Goal: Obtain resource: Obtain resource

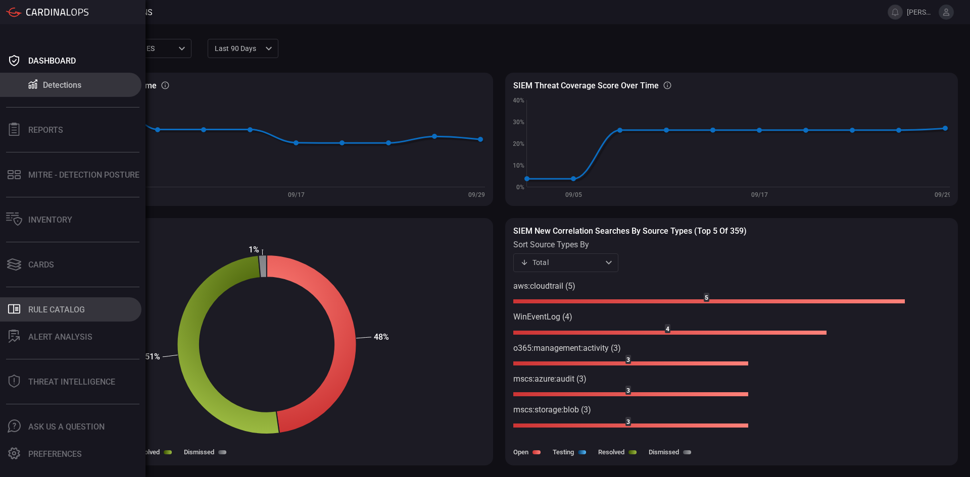
click at [52, 306] on div "Rule Catalog" at bounding box center [56, 310] width 57 height 10
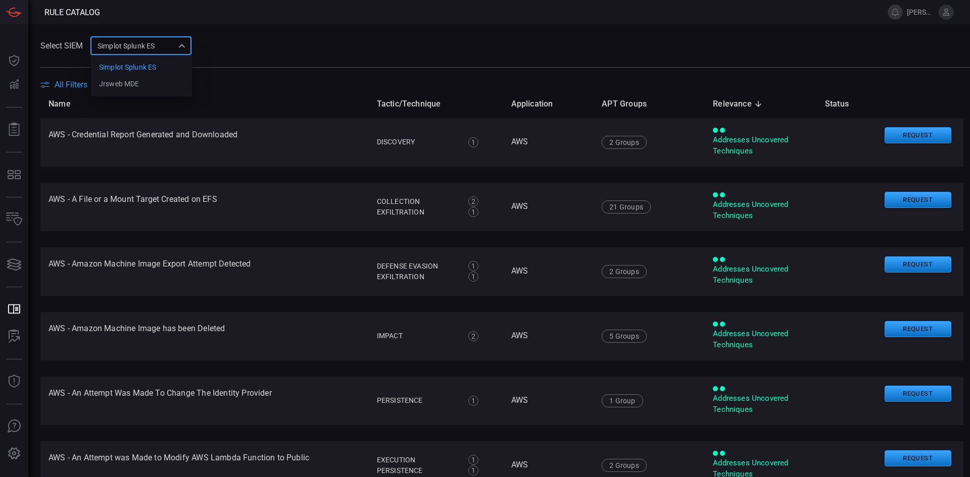
click at [178, 49] on div "Simplot Splunk ES 9280bf09-ba5f-4995-b6fb-90a154a1af4e Simplot Splunk ES jrsweb…" at bounding box center [140, 45] width 101 height 19
click at [427, 23] on div at bounding box center [485, 238] width 970 height 477
click at [77, 85] on span "All Filters" at bounding box center [71, 85] width 33 height 10
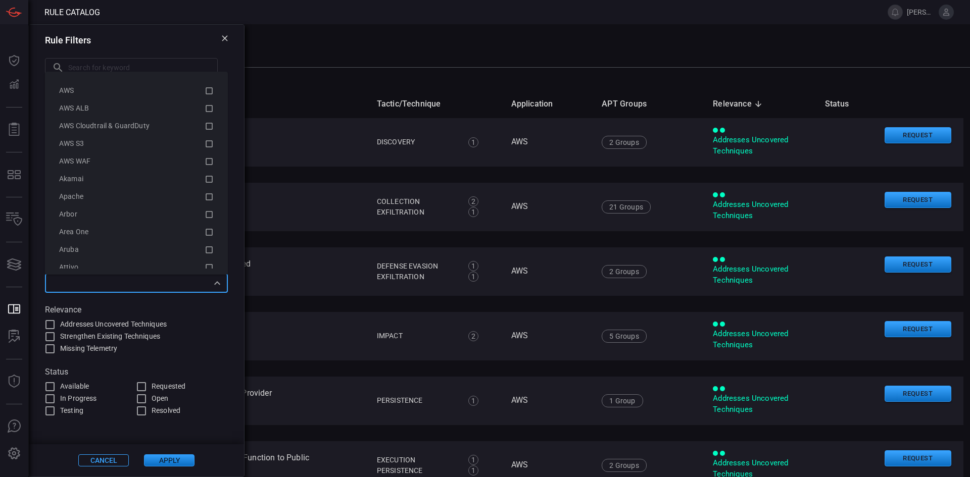
click at [205, 286] on input "text" at bounding box center [128, 283] width 160 height 13
click at [205, 177] on icon at bounding box center [209, 177] width 9 height 12
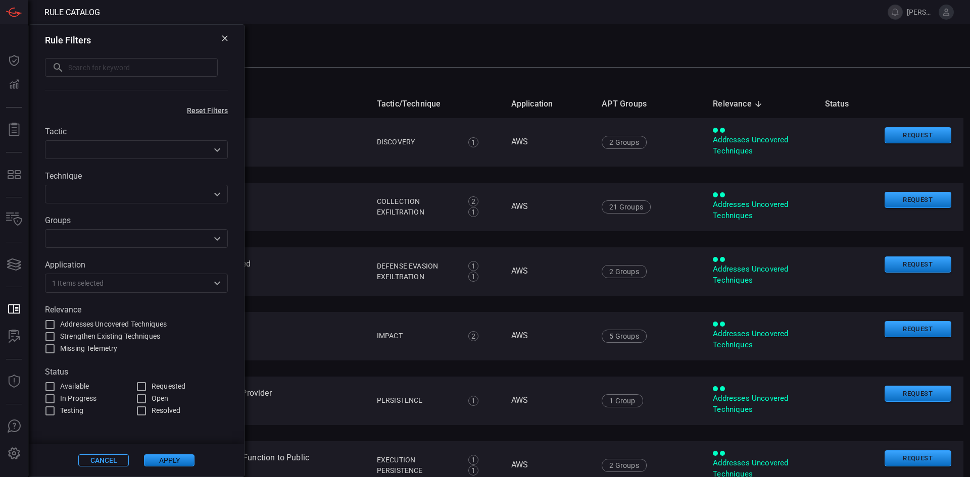
click at [176, 461] on button "Apply" at bounding box center [169, 460] width 50 height 12
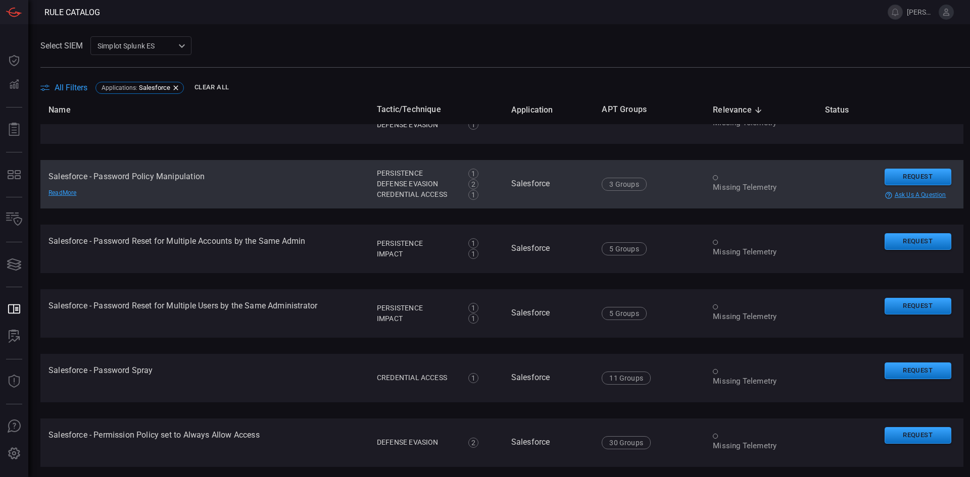
scroll to position [1818, 0]
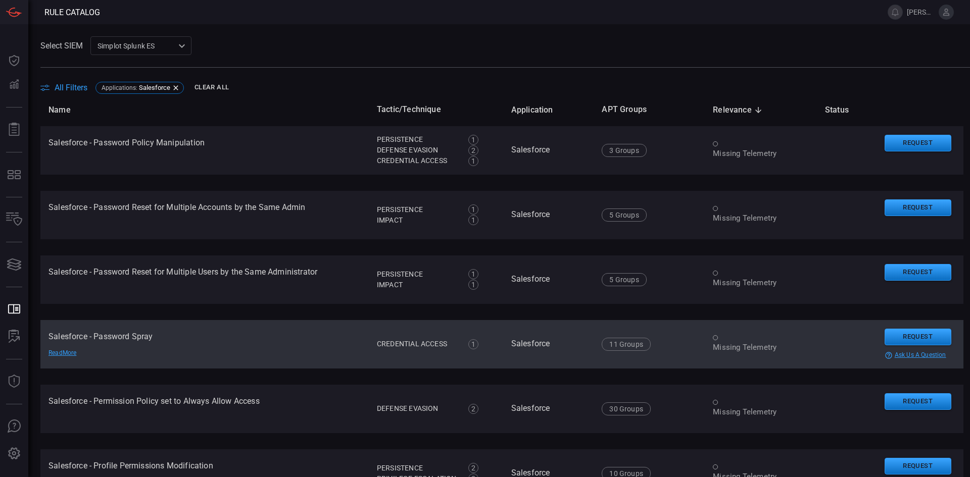
drag, startPoint x: 732, startPoint y: 275, endPoint x: 739, endPoint y: 348, distance: 73.1
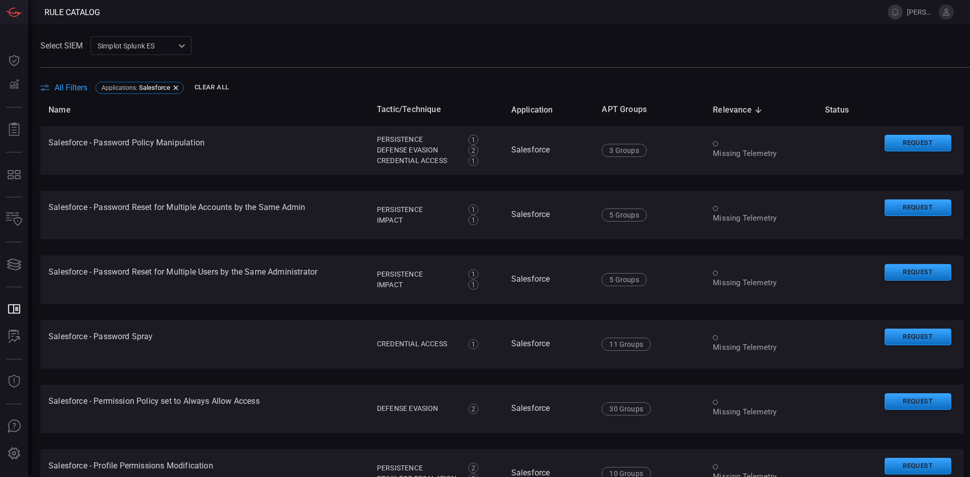
drag, startPoint x: 739, startPoint y: 348, endPoint x: 683, endPoint y: 24, distance: 328.5
click at [683, 24] on main "Select SIEM Simplot Splunk ES 9280bf09-ba5f-4995-b6fb-90a154a1af4e ​ All Filter…" at bounding box center [485, 250] width 970 height 453
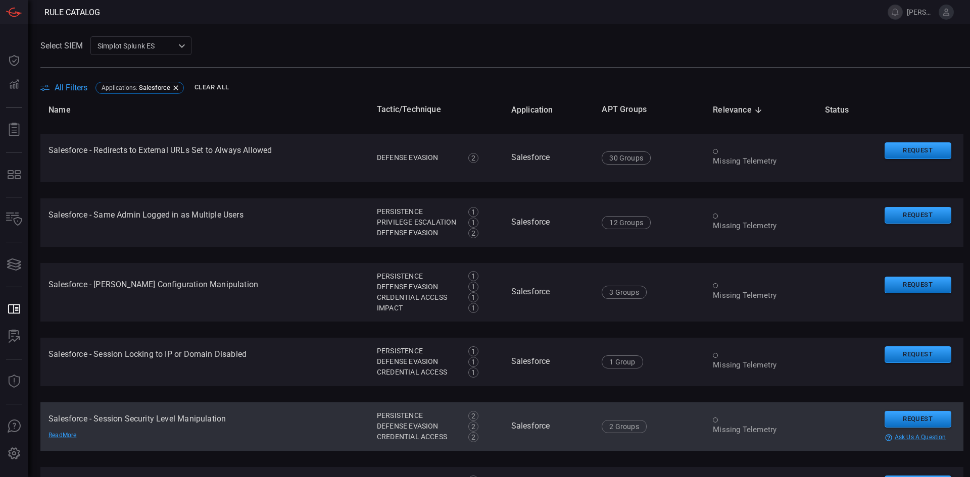
scroll to position [2180, 0]
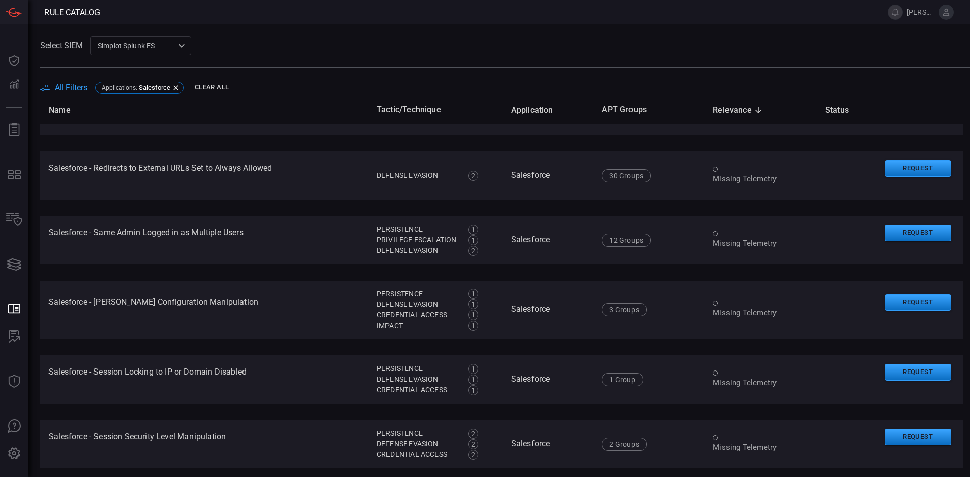
drag, startPoint x: 791, startPoint y: 395, endPoint x: 751, endPoint y: 267, distance: 134.8
drag, startPoint x: 751, startPoint y: 267, endPoint x: 657, endPoint y: 344, distance: 122.3
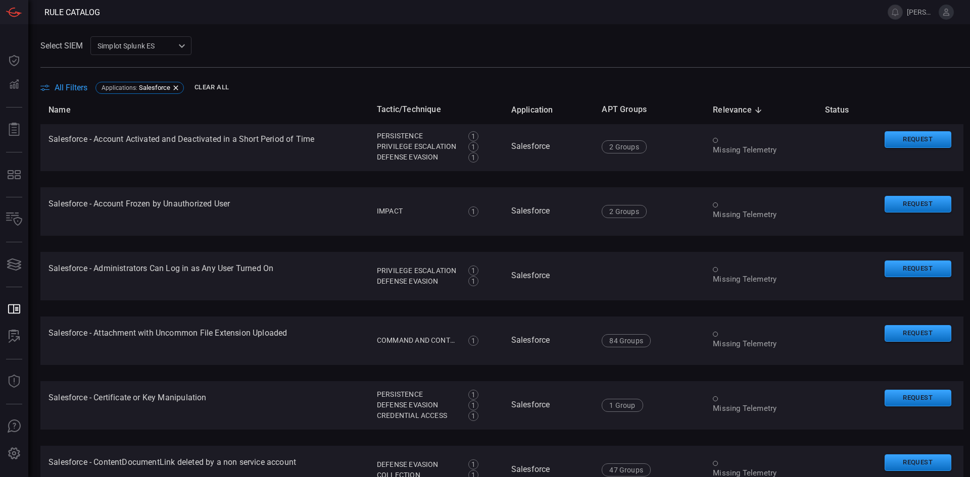
scroll to position [0, 0]
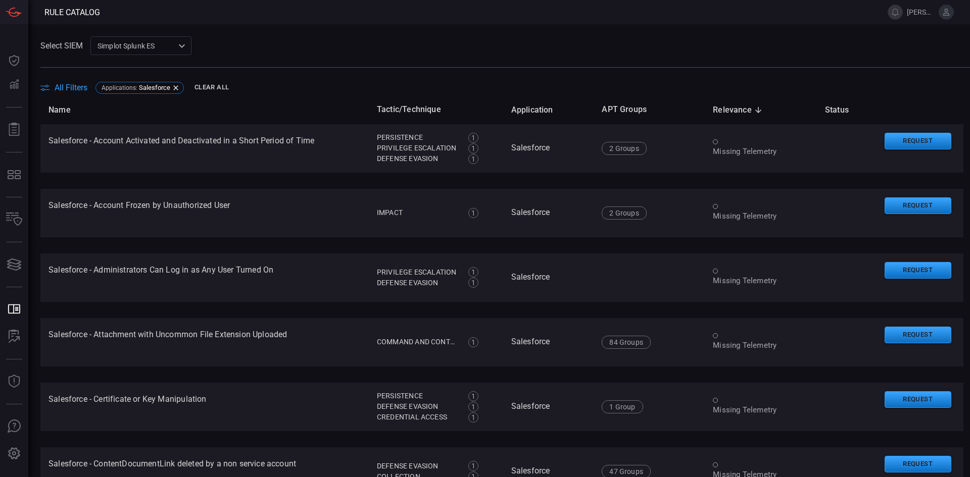
drag, startPoint x: 592, startPoint y: 178, endPoint x: 567, endPoint y: 181, distance: 25.5
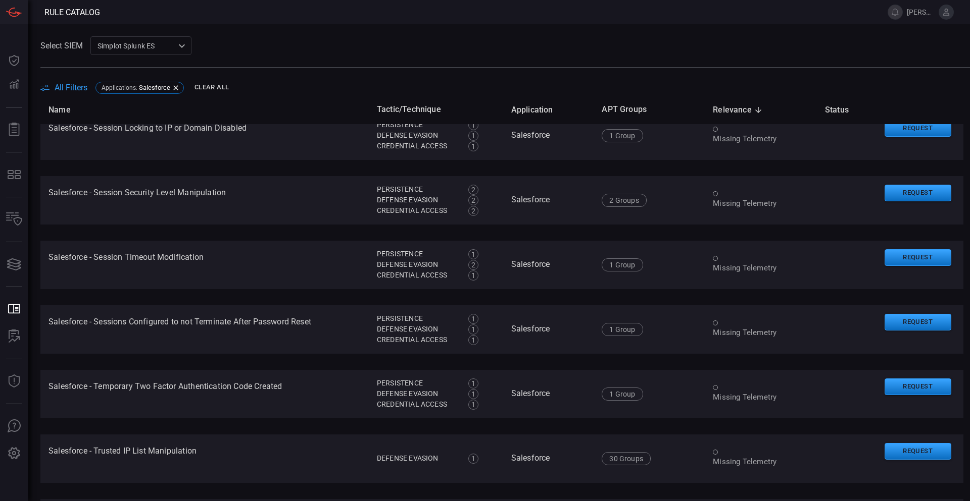
scroll to position [2259, 0]
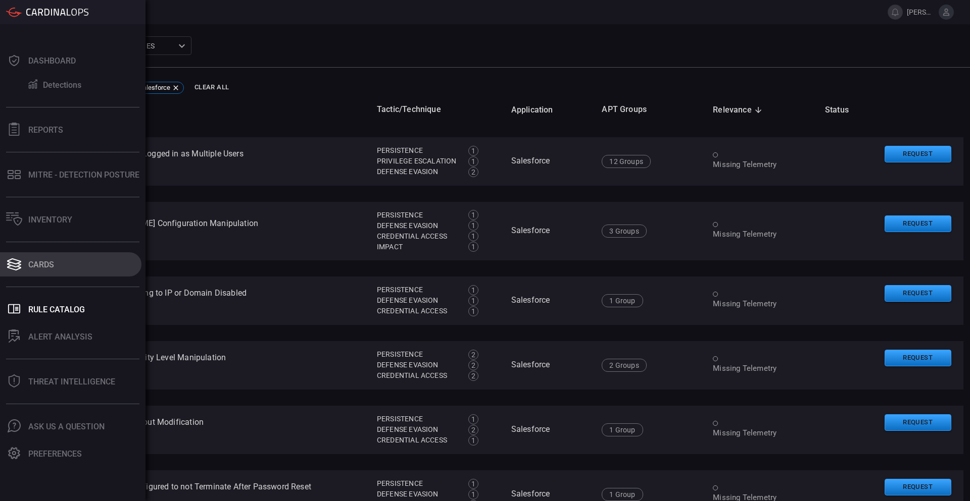
click at [54, 268] on div "Cards" at bounding box center [41, 265] width 26 height 10
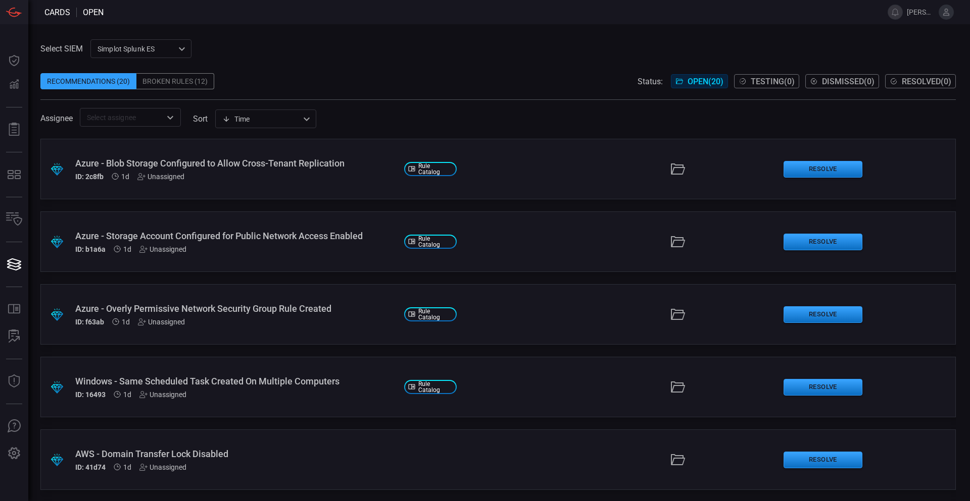
click at [283, 380] on div "Windows - Same Scheduled Task Created On Multiple Computers" at bounding box center [235, 381] width 321 height 11
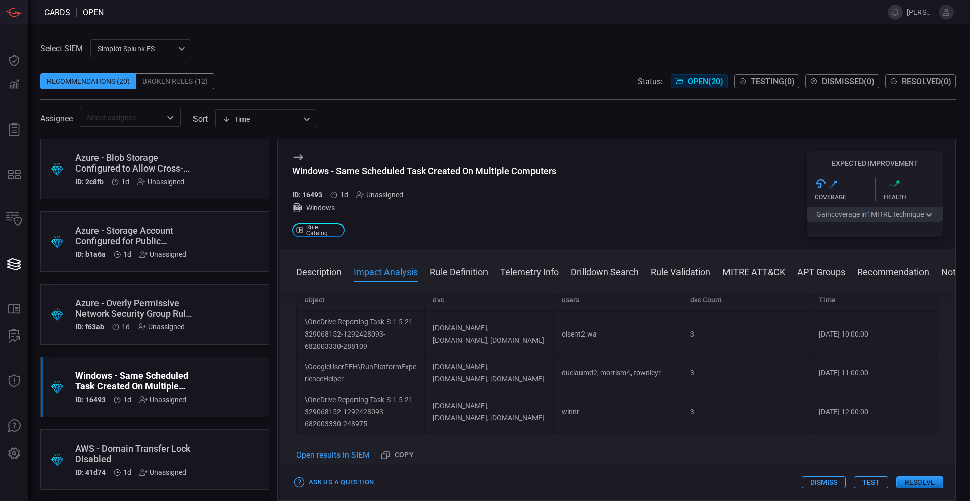
drag, startPoint x: 667, startPoint y: 403, endPoint x: 663, endPoint y: 388, distance: 16.0
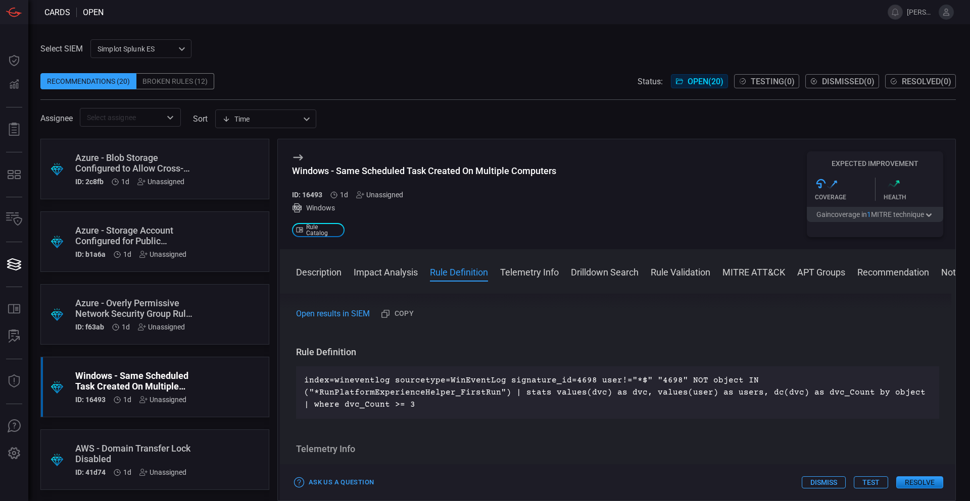
scroll to position [510, 0]
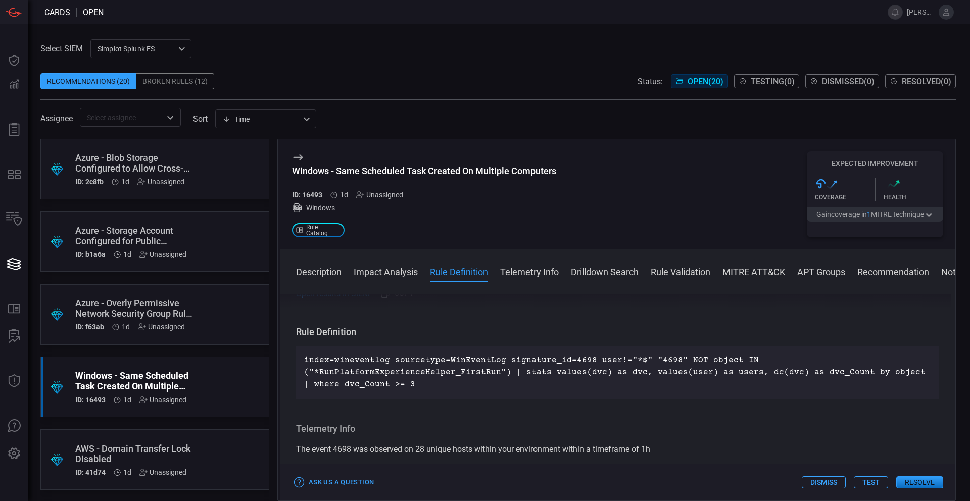
drag, startPoint x: 658, startPoint y: 368, endPoint x: 664, endPoint y: 398, distance: 30.3
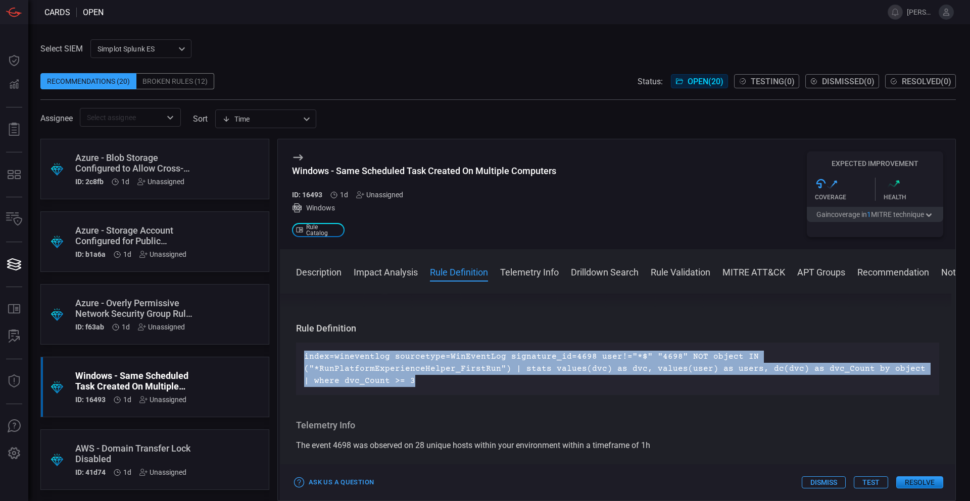
drag, startPoint x: 426, startPoint y: 396, endPoint x: 298, endPoint y: 370, distance: 130.5
click at [298, 370] on div "index=wineventlog sourcetype=WinEventLog signature_id=4698 user!="*$" "4698" NO…" at bounding box center [617, 369] width 643 height 53
copy p "index=wineventlog sourcetype=WinEventLog signature_id=4698 user!="*$" "4698" NO…"
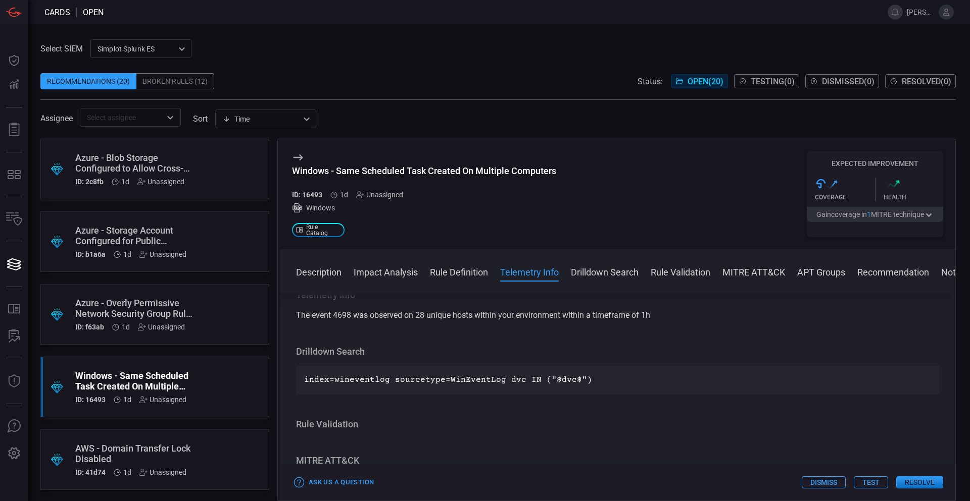
drag, startPoint x: 680, startPoint y: 350, endPoint x: 674, endPoint y: 326, distance: 25.6
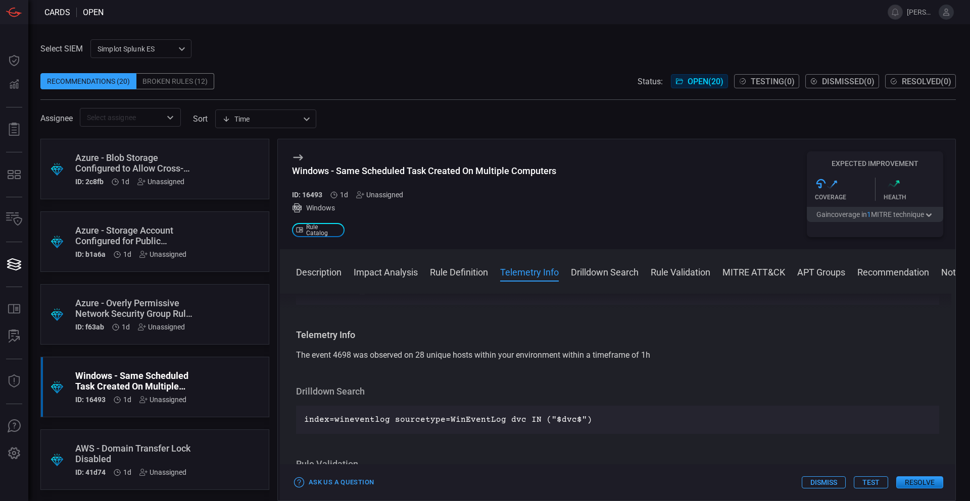
drag, startPoint x: 677, startPoint y: 374, endPoint x: 675, endPoint y: 354, distance: 19.8
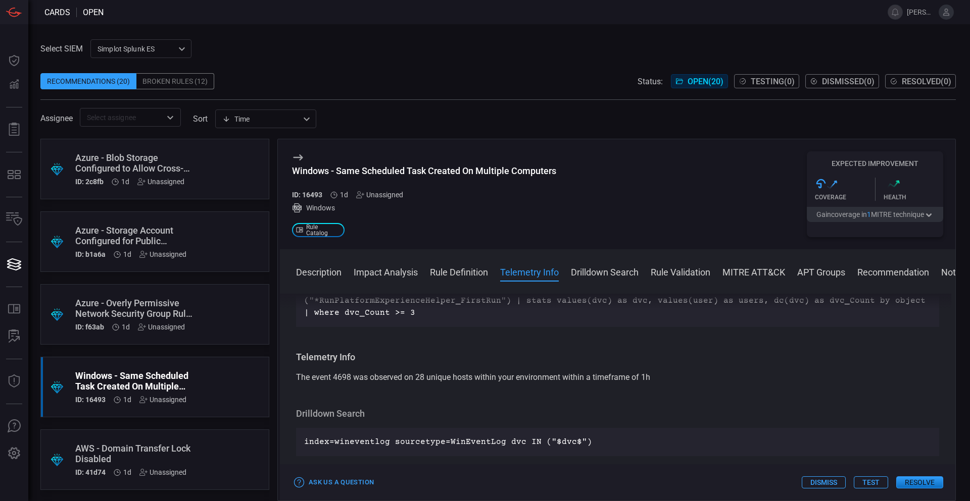
scroll to position [564, 0]
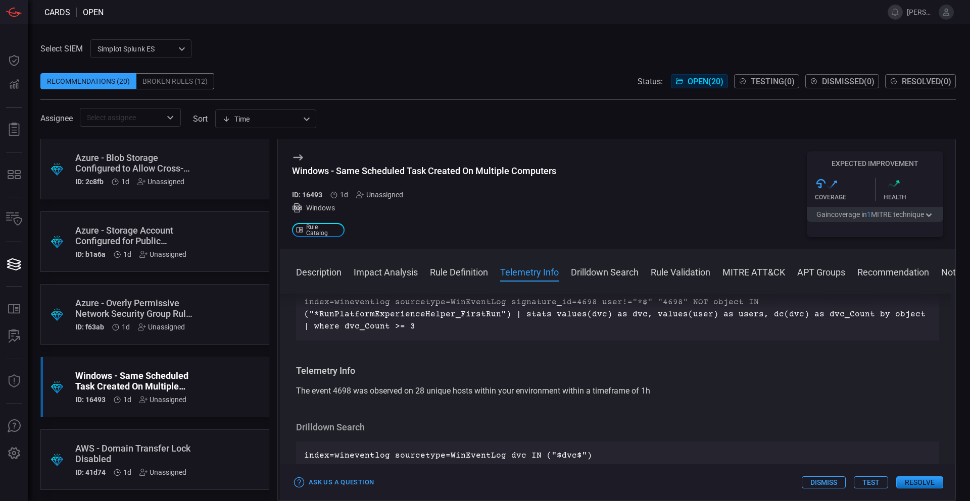
drag, startPoint x: 695, startPoint y: 420, endPoint x: 693, endPoint y: 398, distance: 22.3
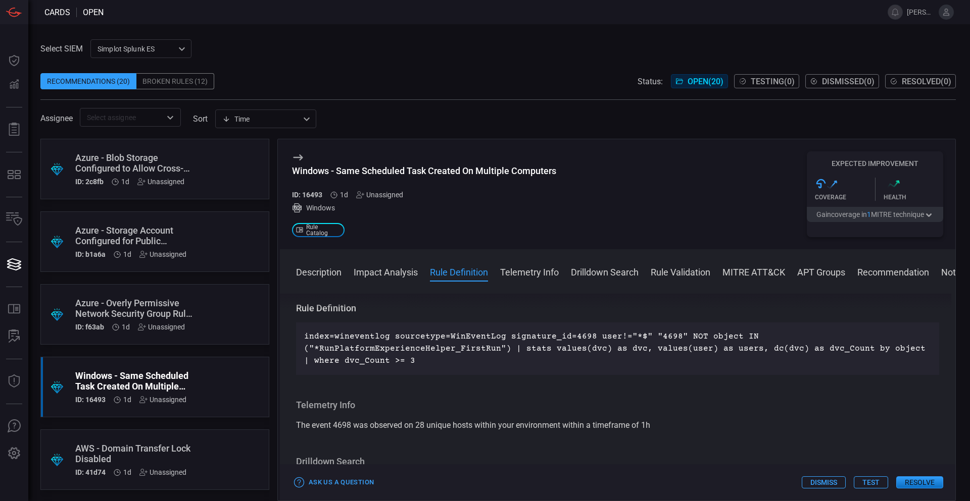
drag, startPoint x: 729, startPoint y: 400, endPoint x: 728, endPoint y: 379, distance: 21.2
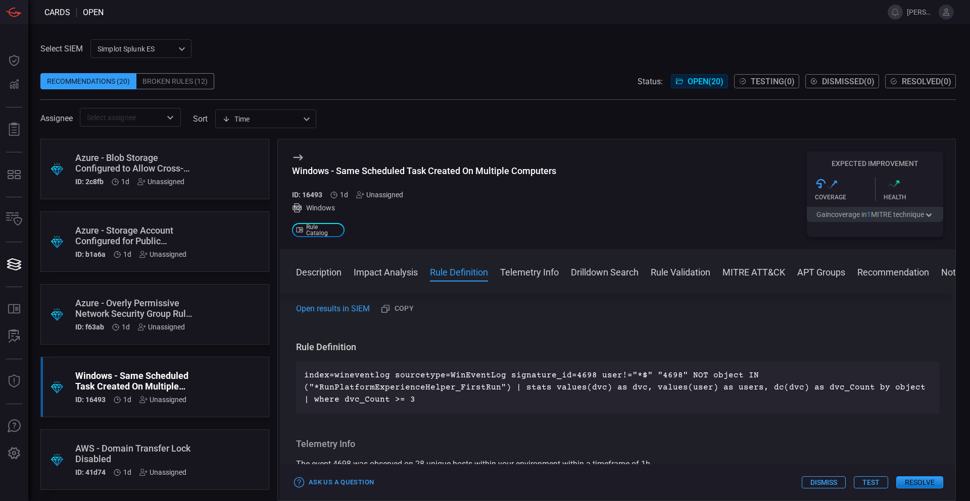
drag, startPoint x: 729, startPoint y: 434, endPoint x: 724, endPoint y: 416, distance: 19.2
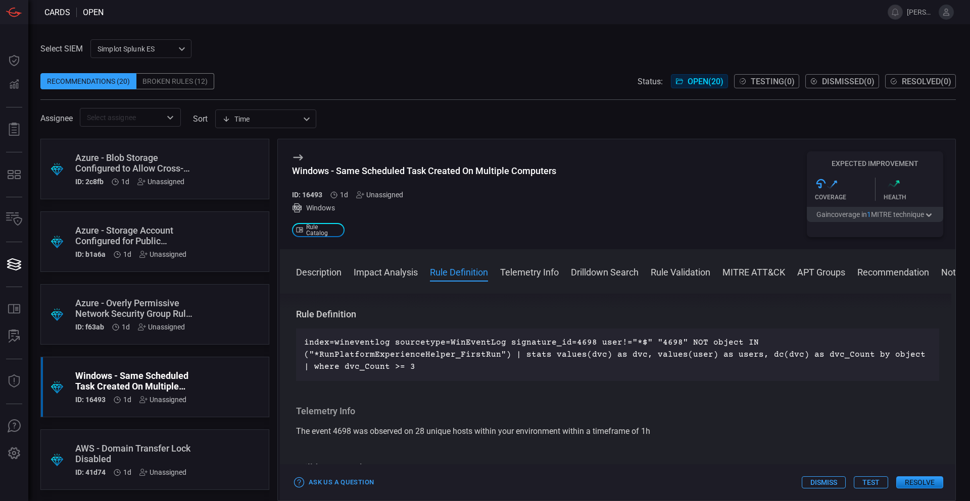
drag, startPoint x: 725, startPoint y: 425, endPoint x: 731, endPoint y: 445, distance: 21.7
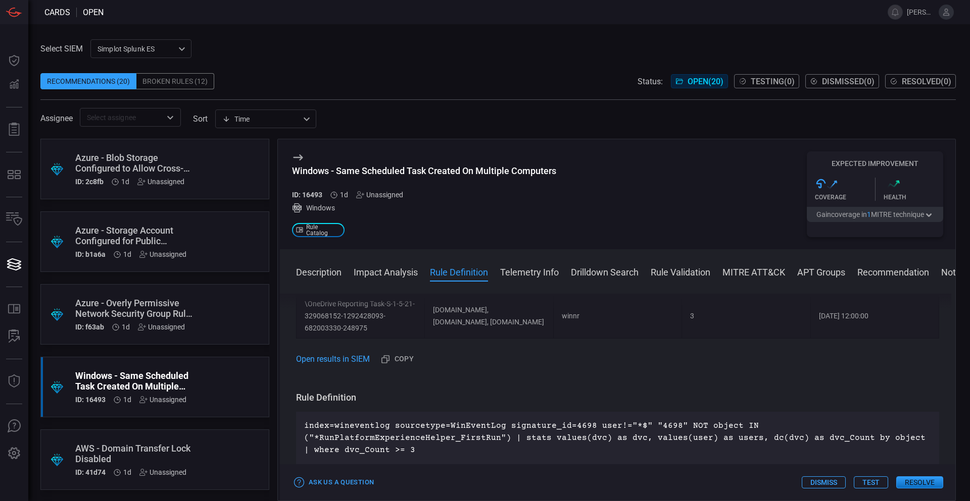
drag, startPoint x: 731, startPoint y: 444, endPoint x: 730, endPoint y: 429, distance: 15.2
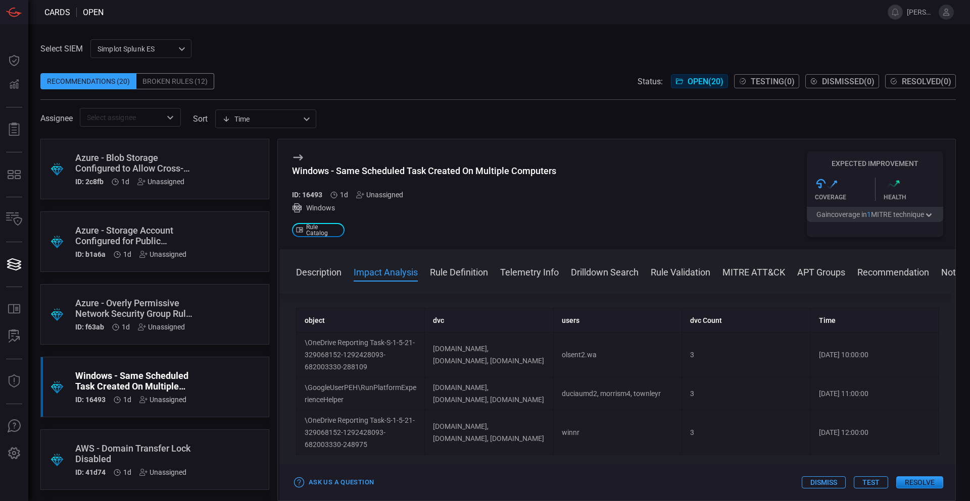
scroll to position [340, 0]
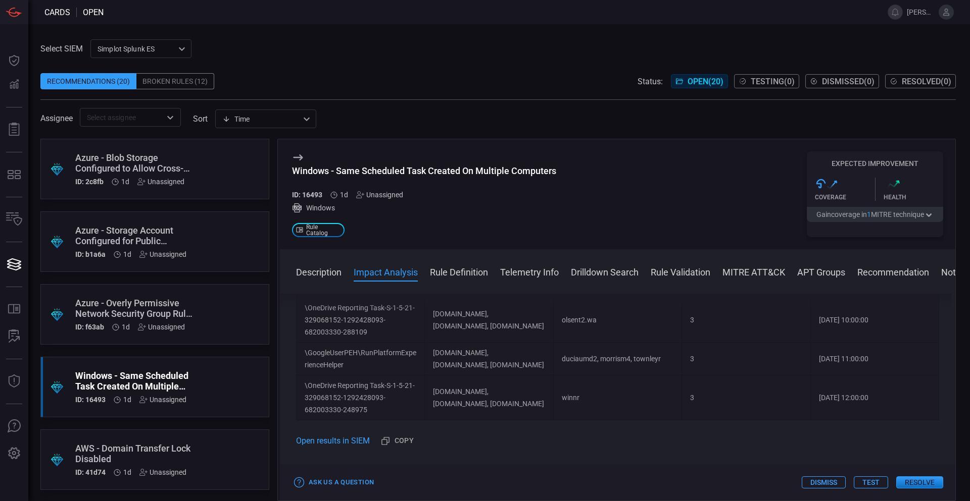
drag, startPoint x: 737, startPoint y: 381, endPoint x: 738, endPoint y: 404, distance: 23.2
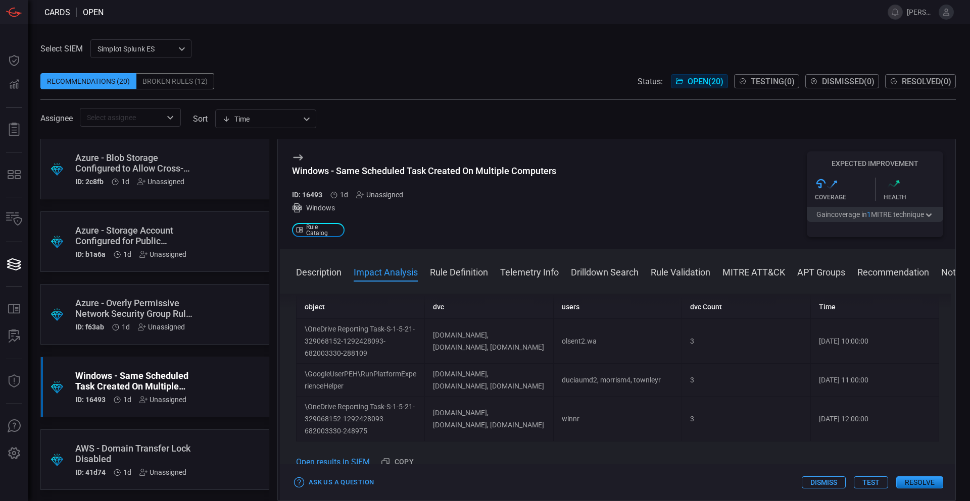
drag, startPoint x: 738, startPoint y: 404, endPoint x: 734, endPoint y: 387, distance: 17.1
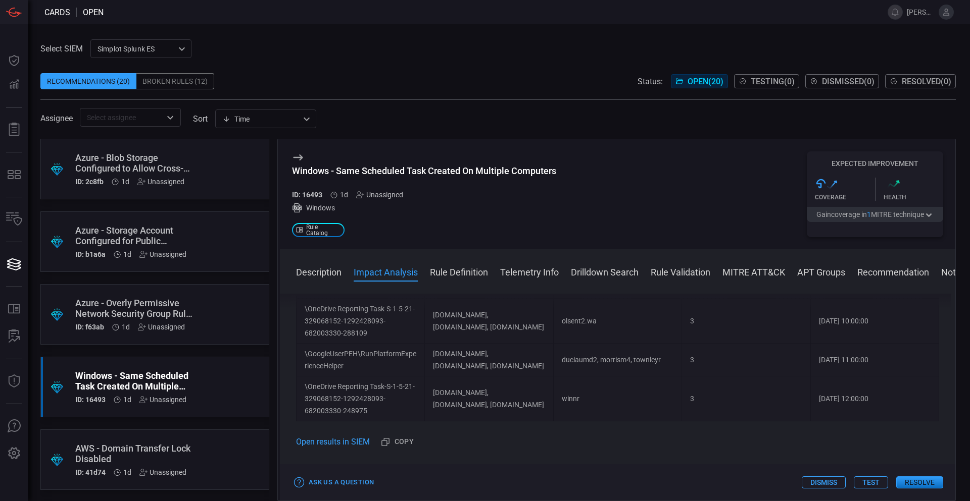
drag, startPoint x: 734, startPoint y: 387, endPoint x: 737, endPoint y: 408, distance: 21.0
